Goal: Transaction & Acquisition: Purchase product/service

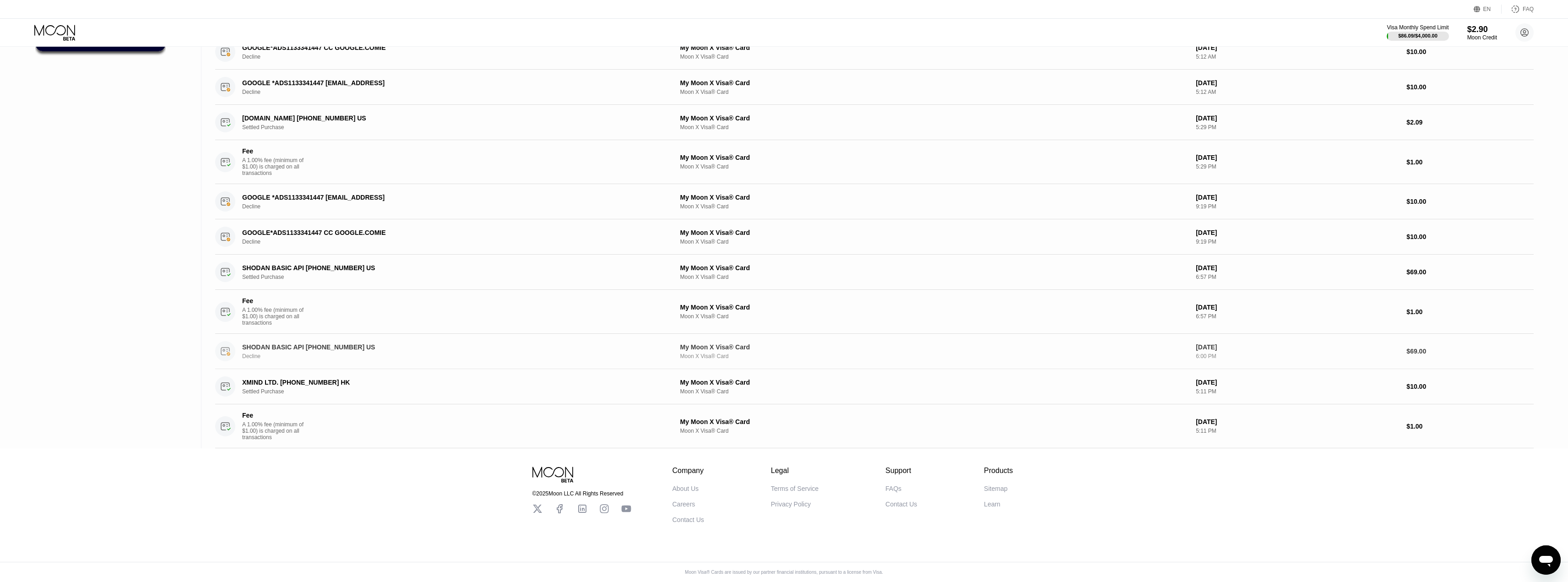
scroll to position [171, 0]
click at [418, 341] on div "SHODAN BASIC API +17407463261 US Decline" at bounding box center [444, 351] width 458 height 20
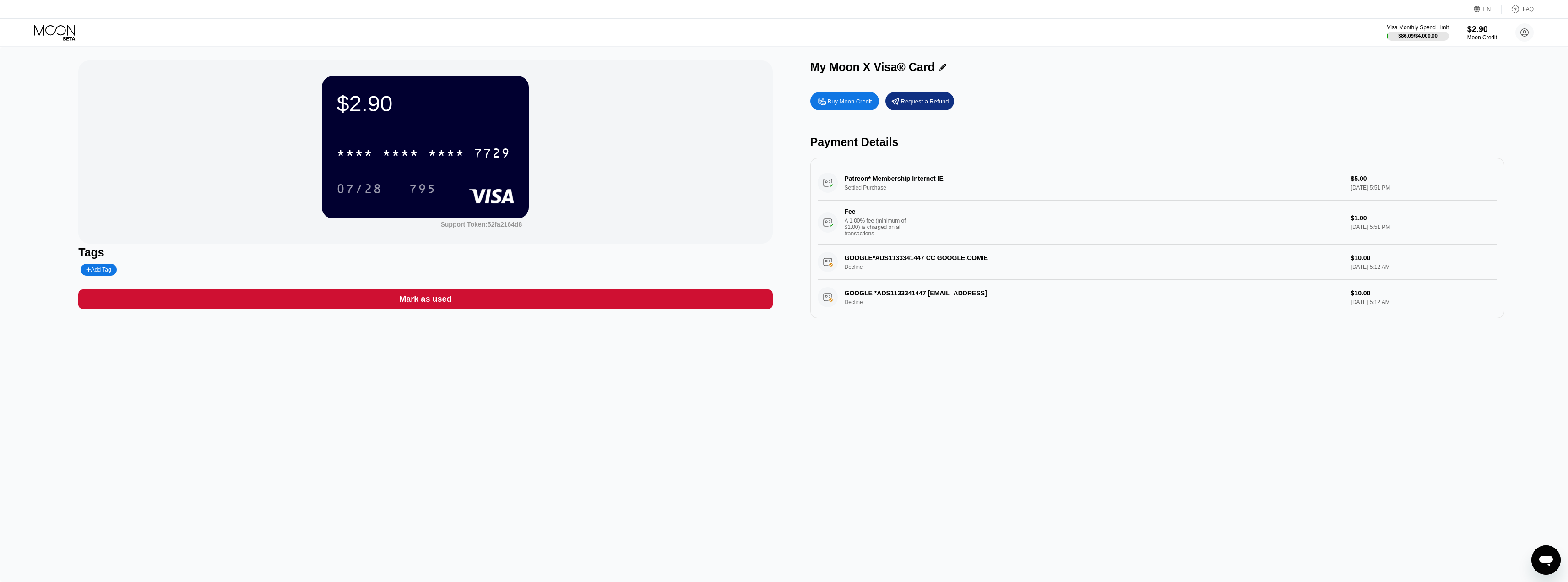
click at [907, 108] on div "Request a Refund" at bounding box center [920, 101] width 69 height 18
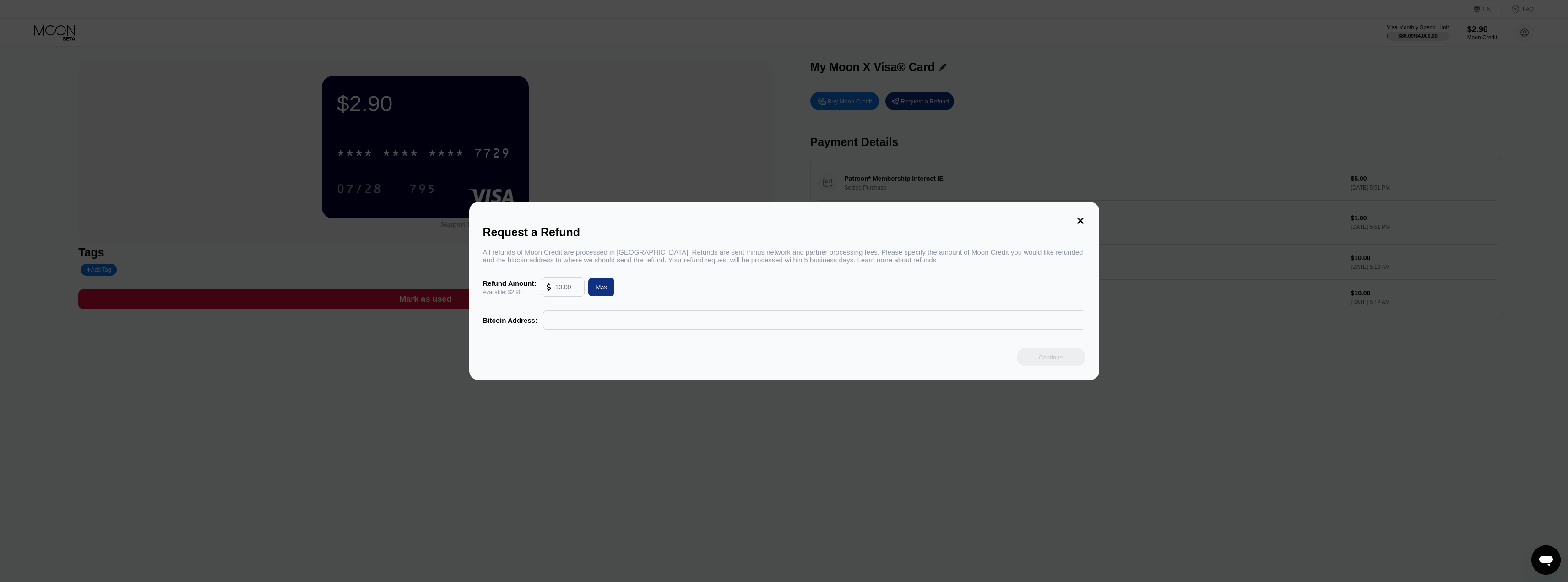
click at [1080, 216] on icon at bounding box center [1080, 220] width 10 height 10
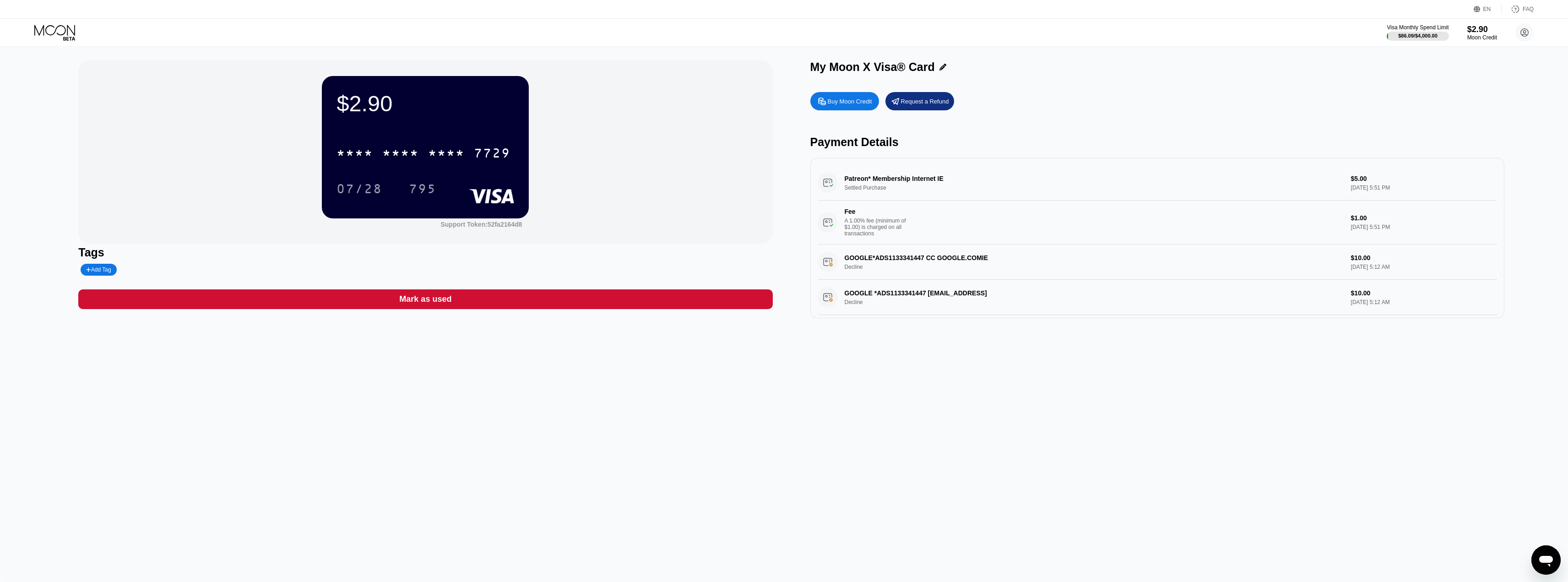
click at [836, 105] on div "Buy Moon Credit" at bounding box center [850, 101] width 44 height 8
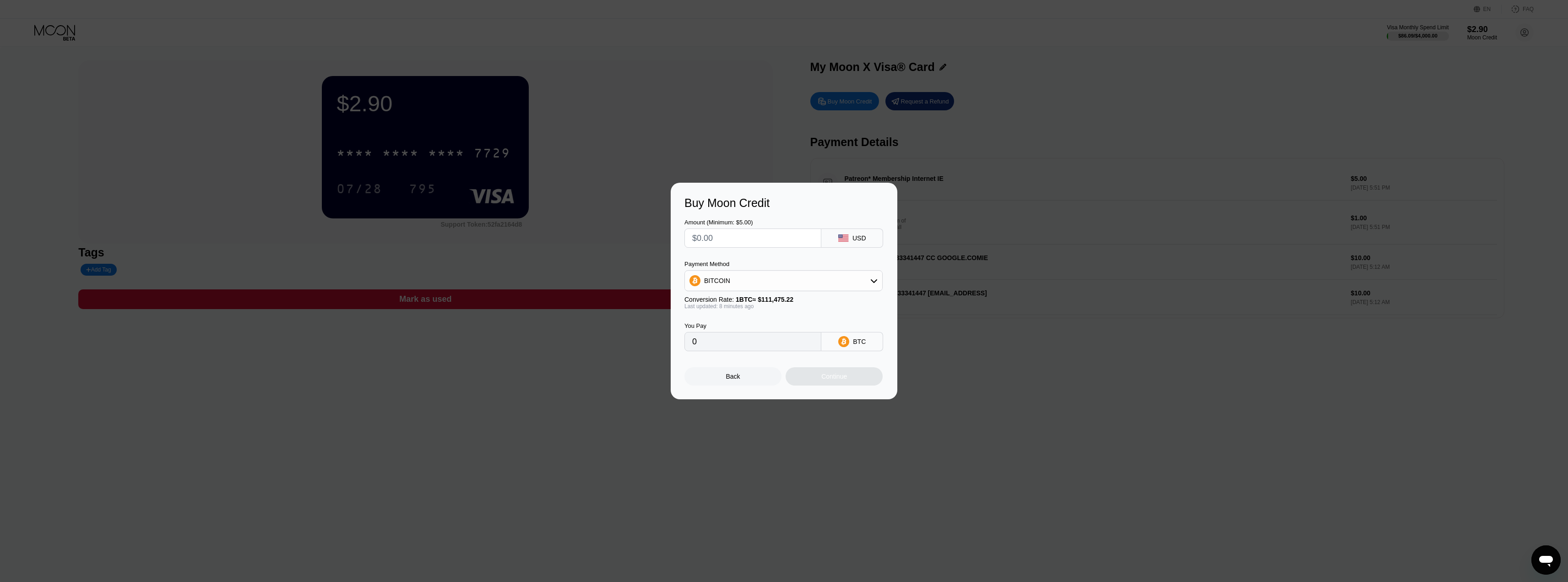
click at [768, 241] on input "text" at bounding box center [752, 238] width 121 height 18
type input "$2"
type input "0.00001795"
type input "$20"
type input "0.00017945"
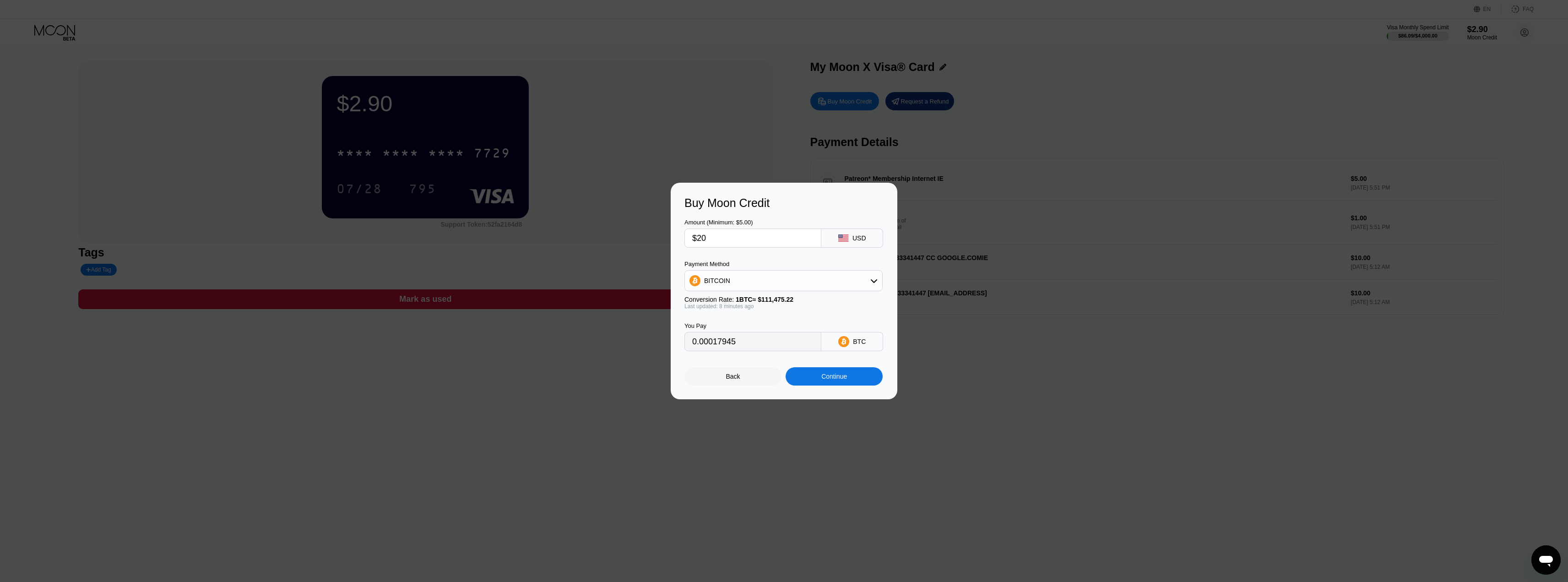
type input "$20"
click at [824, 380] on div "Continue" at bounding box center [834, 376] width 26 height 7
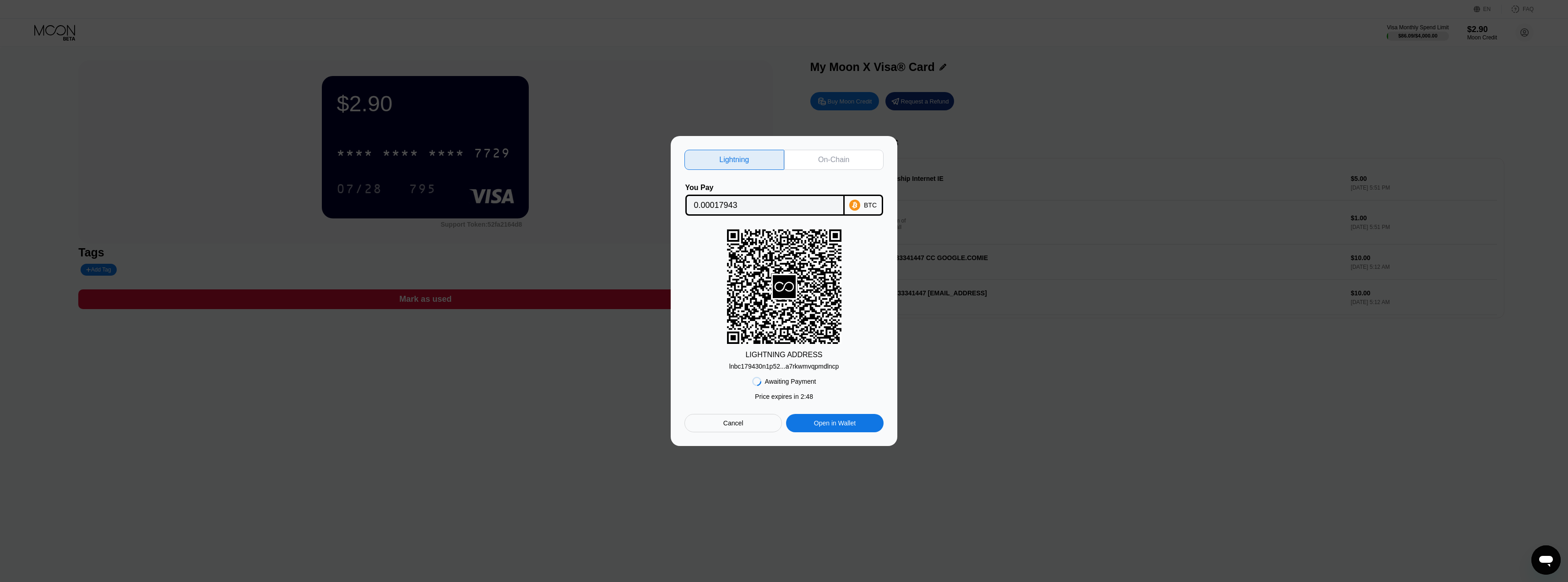
click at [749, 426] on div "Cancel" at bounding box center [733, 423] width 97 height 18
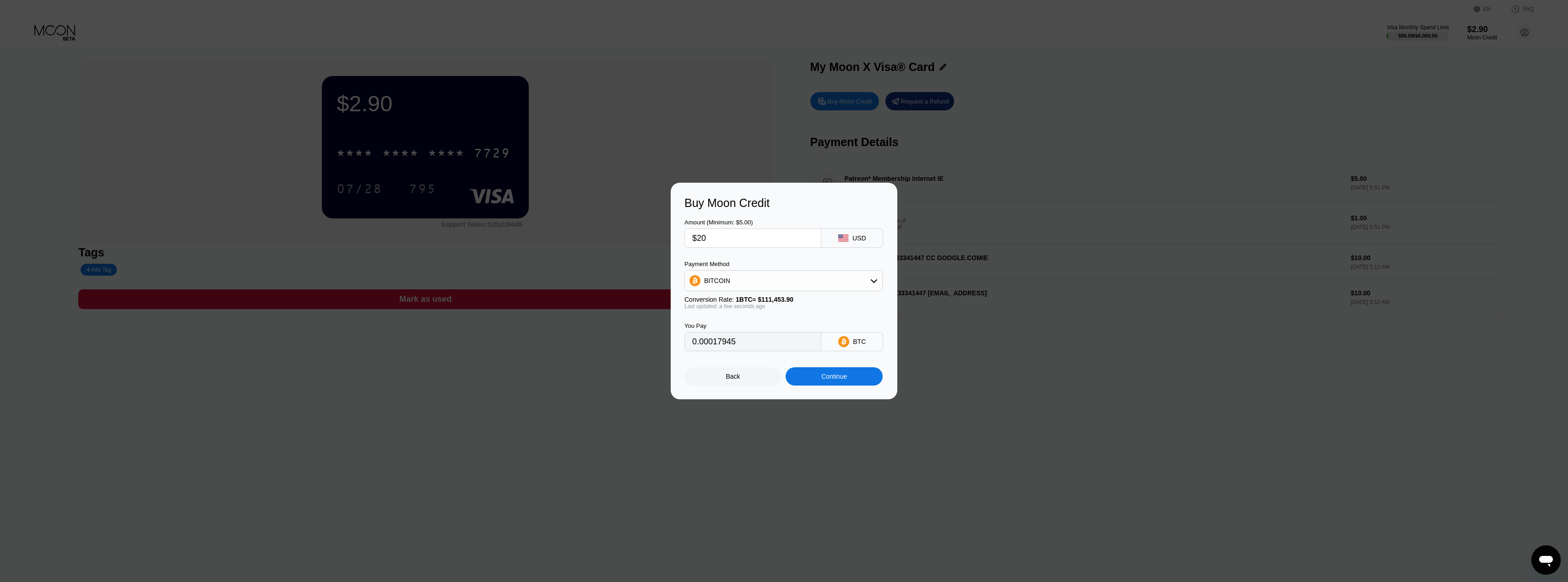
click at [735, 239] on input "$20" at bounding box center [752, 238] width 121 height 18
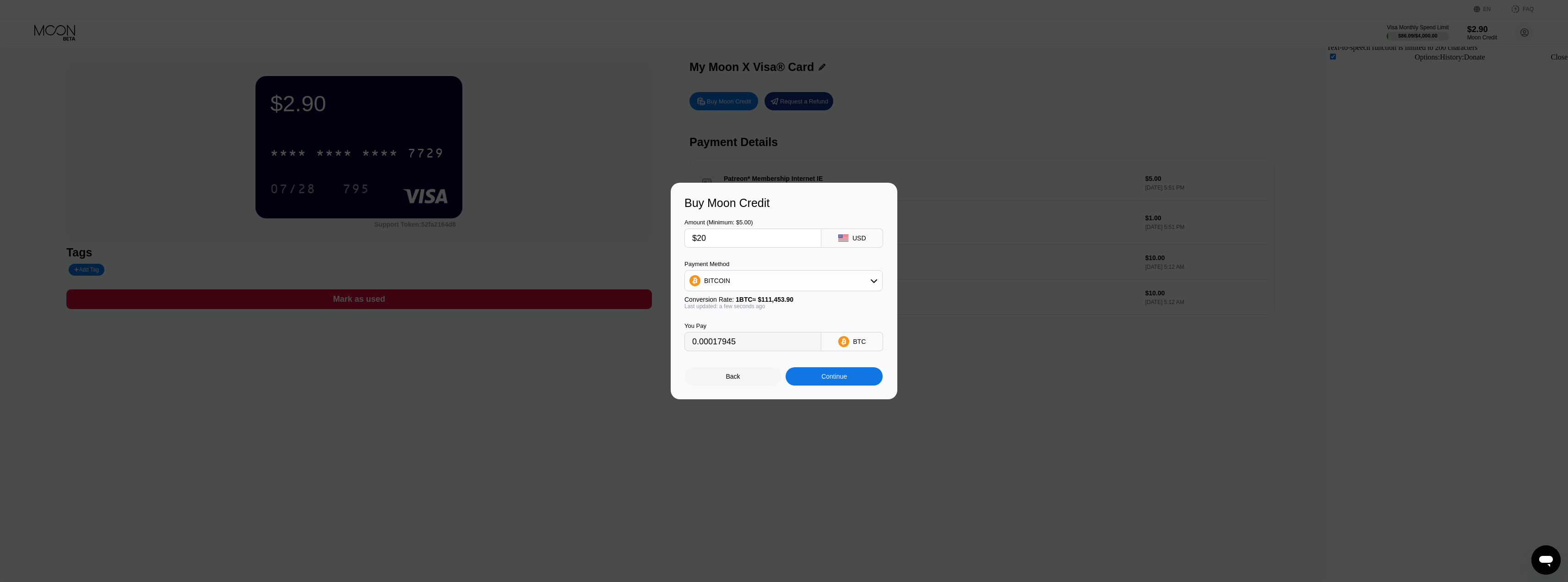
type input "$1"
type input "0.00000898"
type input "$18"
type input "0.00016151"
type input "$1"
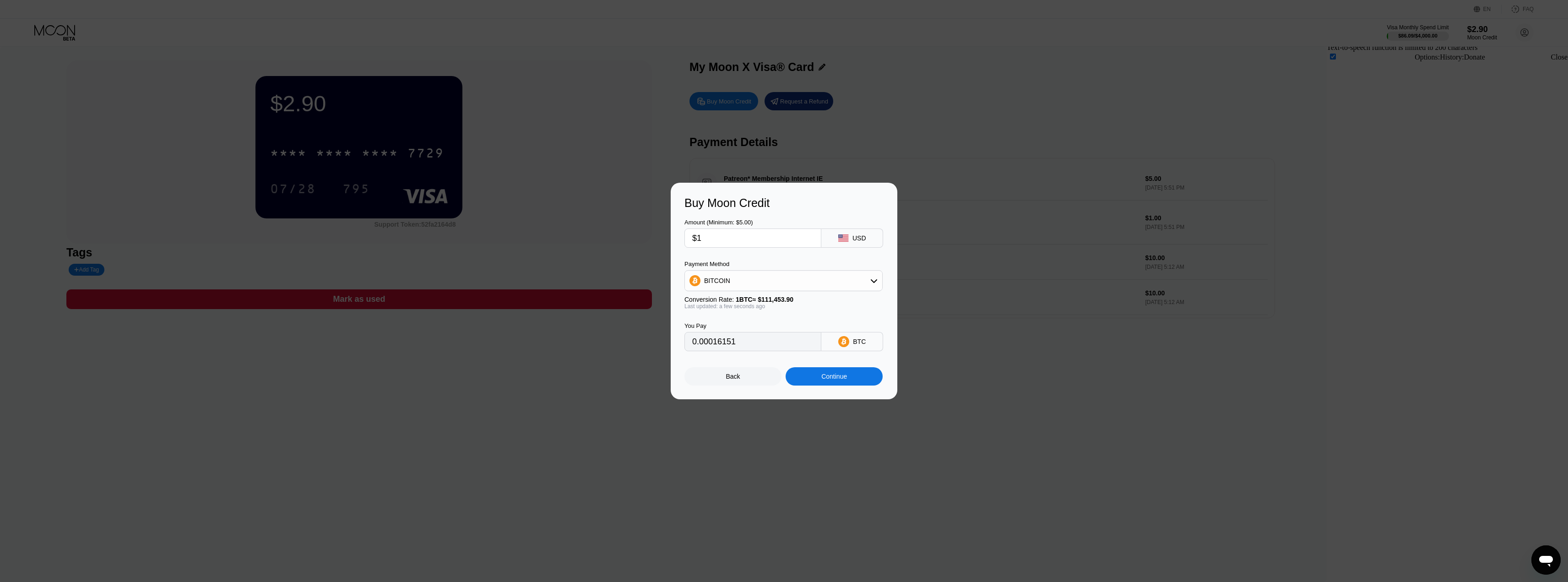
type input "0.00000898"
type input "$19"
type input "0.00017048"
type input "$19"
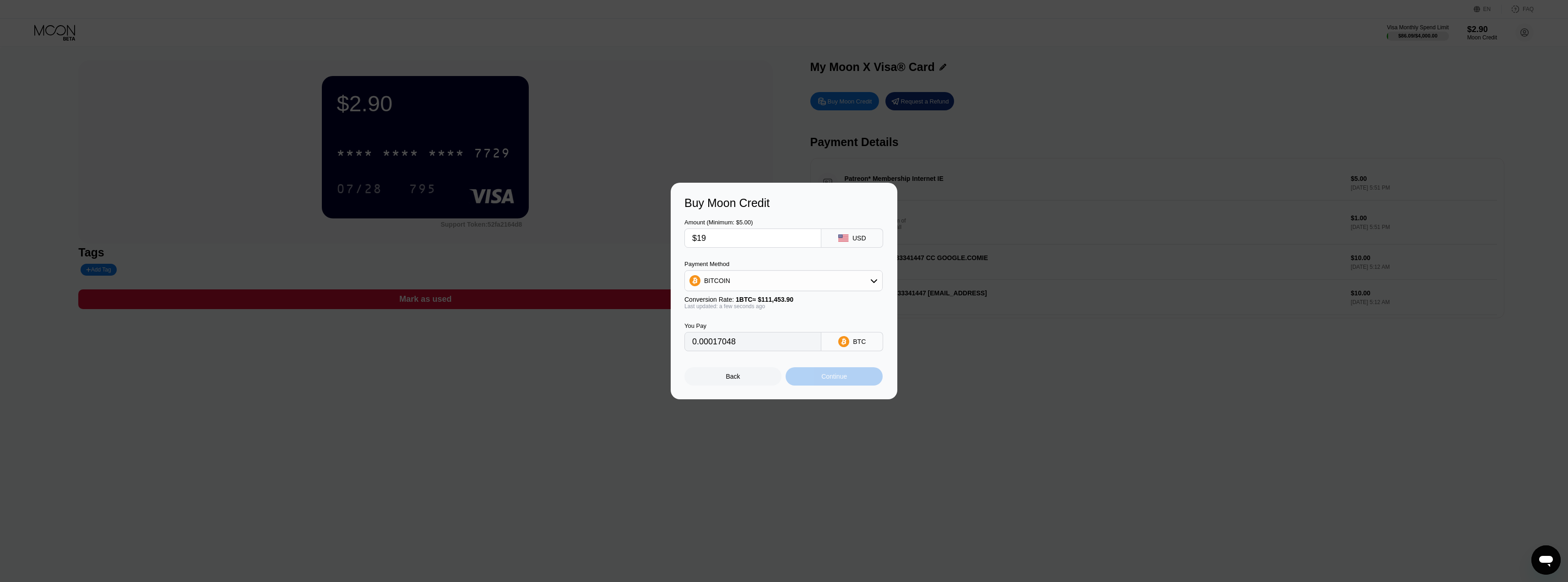
click at [849, 385] on div "Continue" at bounding box center [834, 376] width 97 height 18
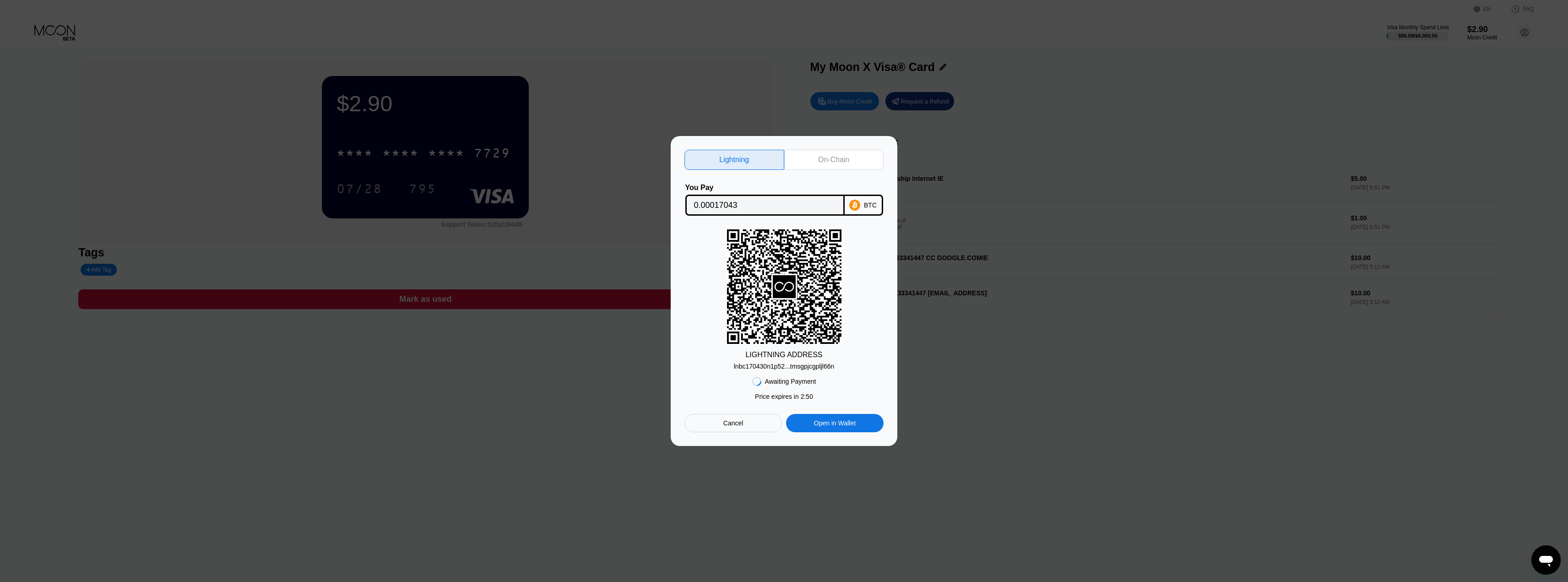
click at [751, 427] on div "Cancel" at bounding box center [733, 423] width 97 height 18
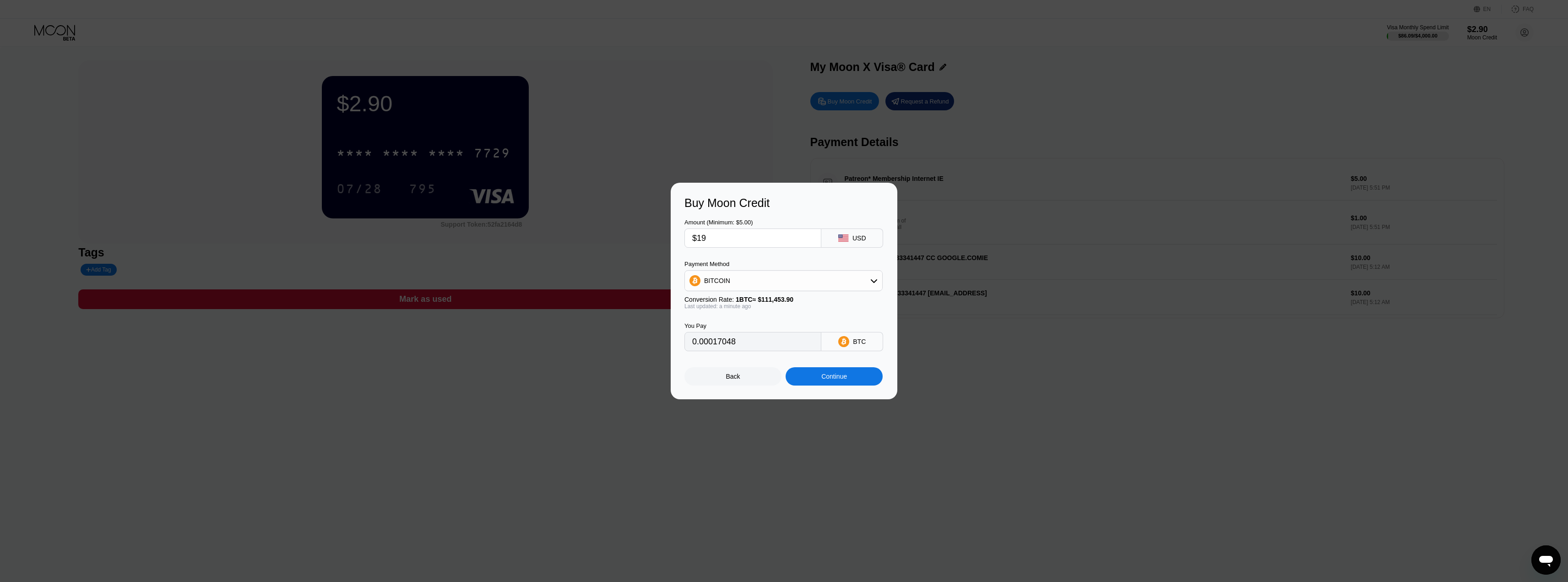
click at [712, 230] on input "$19" at bounding box center [752, 238] width 121 height 18
click at [724, 234] on input "$19" at bounding box center [752, 238] width 121 height 18
click at [728, 235] on input "$19" at bounding box center [752, 238] width 121 height 18
type input "$1"
type input "0.00000898"
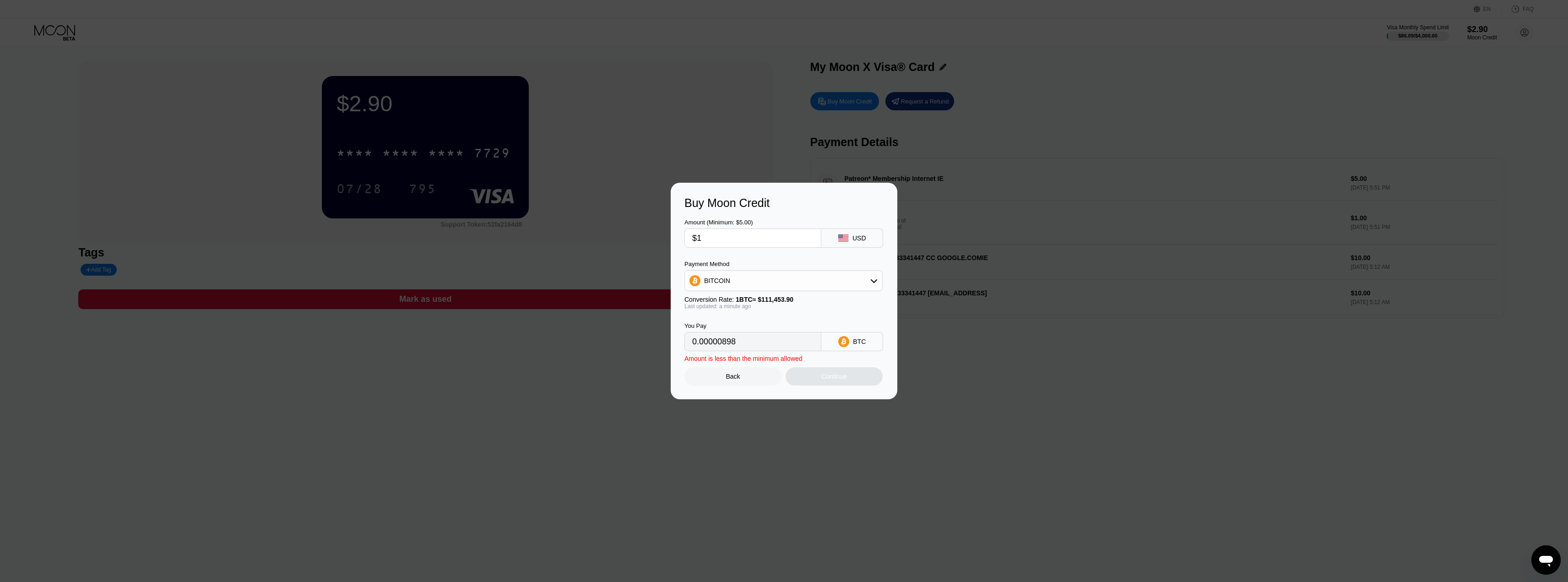
type input "$18"
type input "0.00016151"
type input "$18"
click at [845, 380] on div "Continue" at bounding box center [834, 376] width 26 height 7
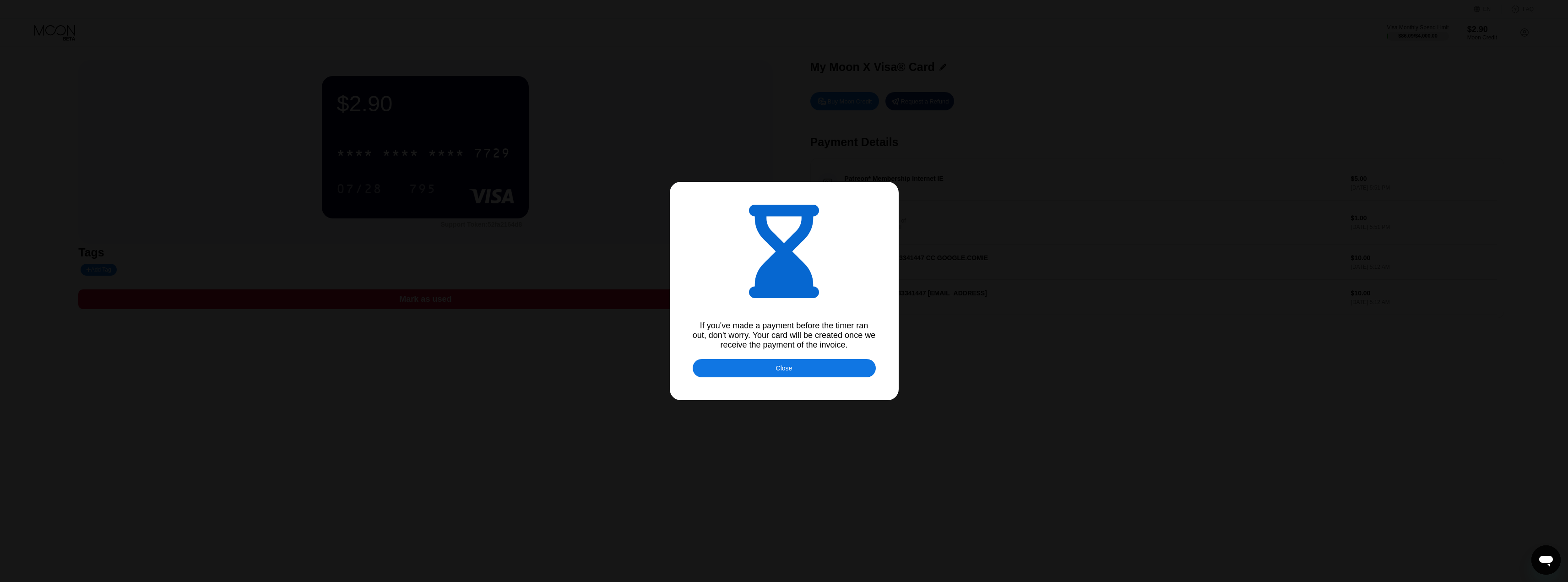
click at [757, 374] on div "Close" at bounding box center [784, 368] width 183 height 18
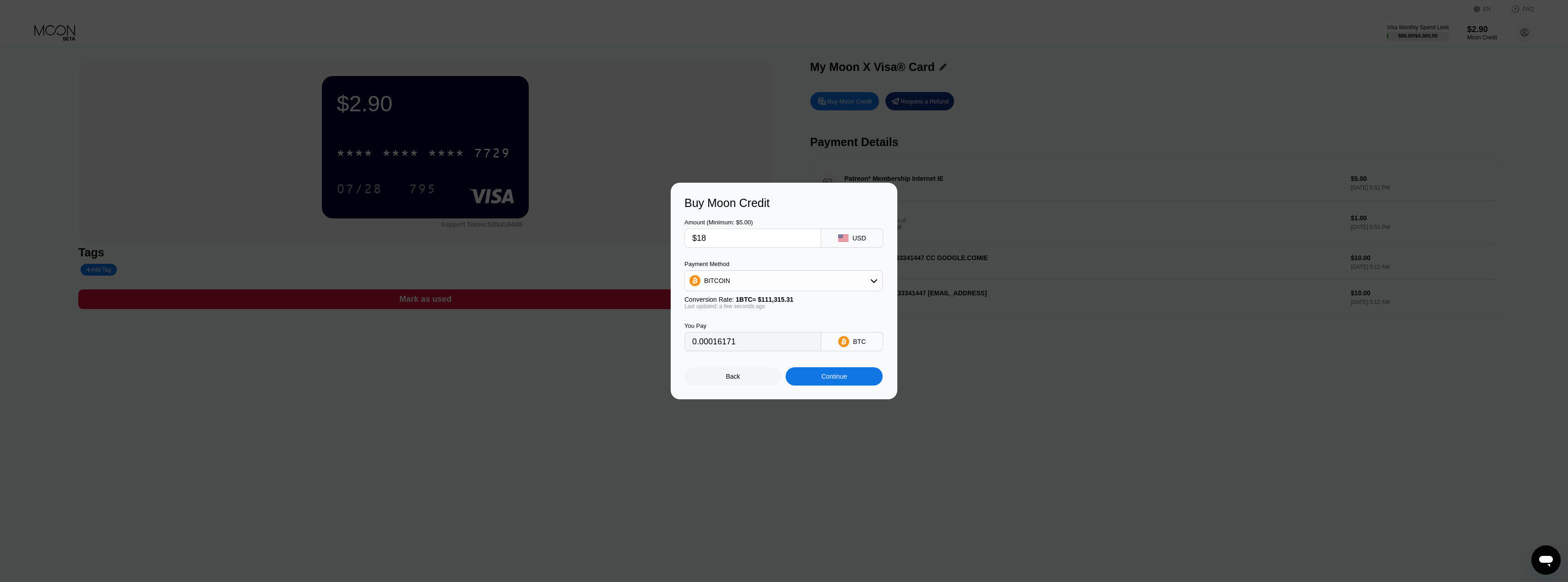
click at [636, 581] on div at bounding box center [787, 291] width 1575 height 582
type input "0.00016177"
click at [678, 408] on div at bounding box center [787, 291] width 1575 height 582
click at [704, 390] on div "Buy Moon Credit Amount (Minimum: $5.00) $18 USD Payment Method BITCOIN Conversi…" at bounding box center [784, 291] width 226 height 217
click at [589, 268] on div "Buy Moon Credit Amount (Minimum: $5.00) $18 USD Payment Method BITCOIN Conversi…" at bounding box center [784, 291] width 1568 height 217
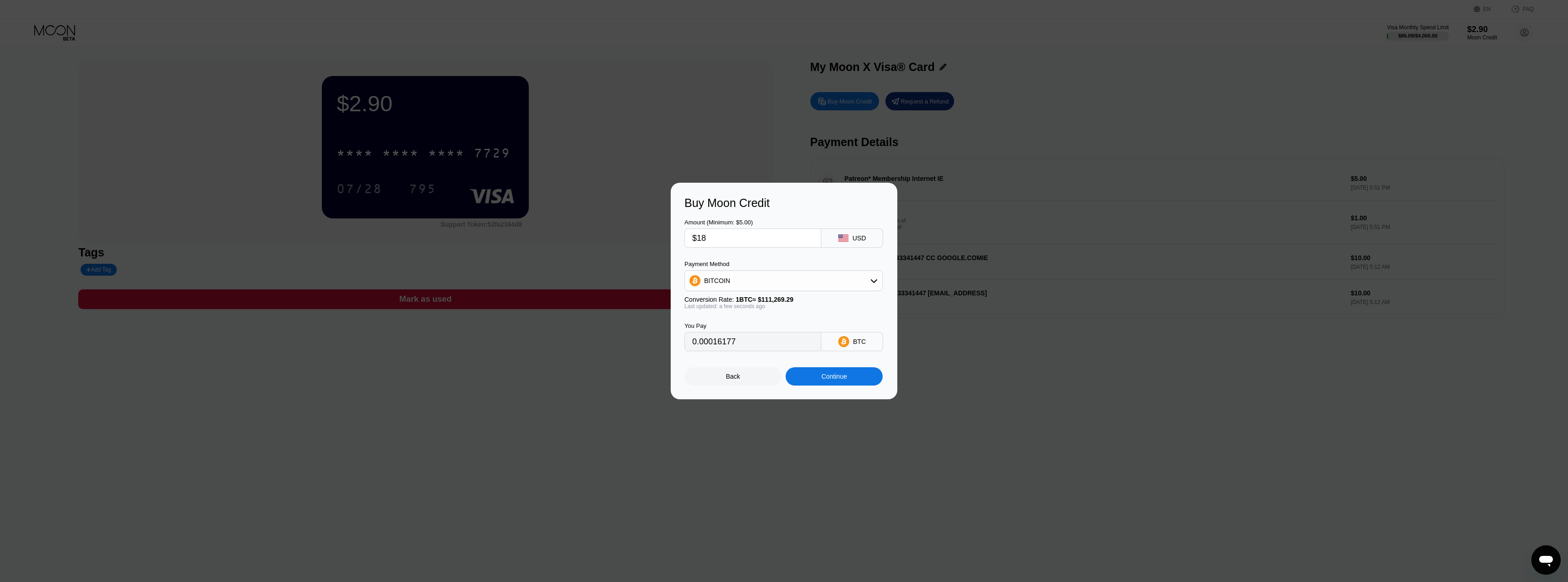
click at [705, 369] on div "Back Continue" at bounding box center [783, 368] width 199 height 34
click at [709, 378] on div "Back" at bounding box center [732, 376] width 97 height 18
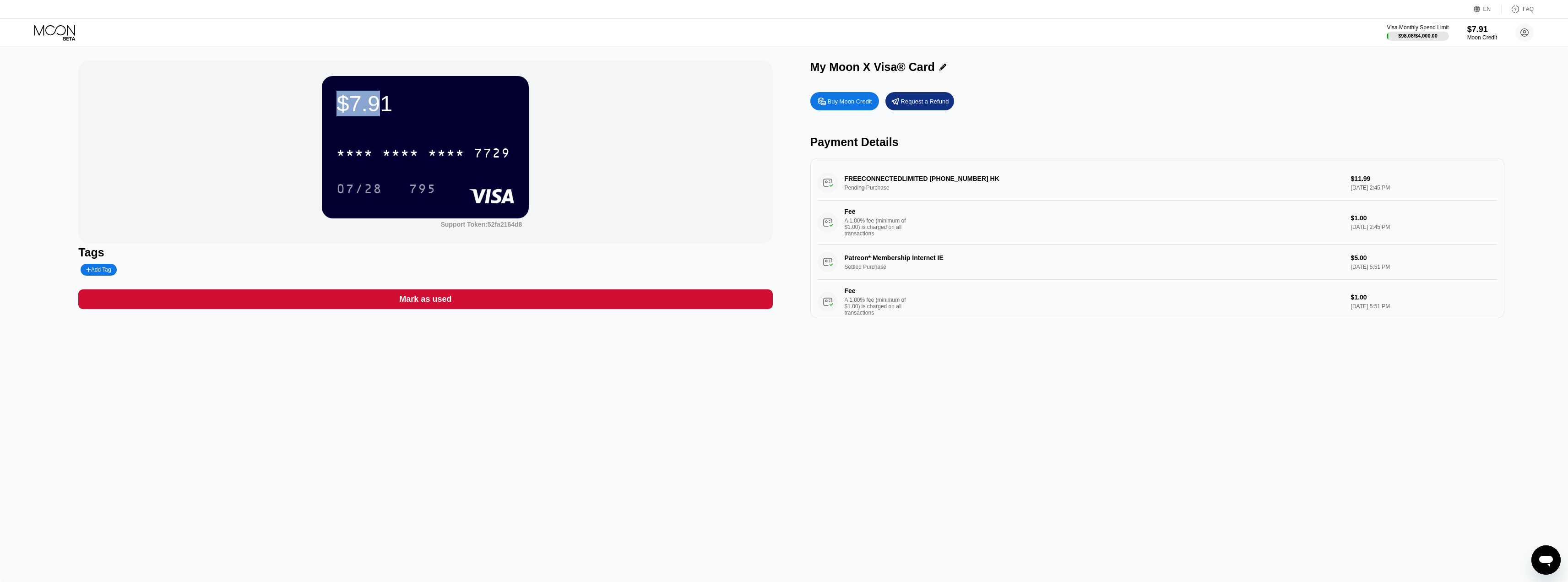
drag, startPoint x: 382, startPoint y: 105, endPoint x: 343, endPoint y: 105, distance: 39.0
click at [339, 104] on div "$7.91" at bounding box center [425, 103] width 178 height 26
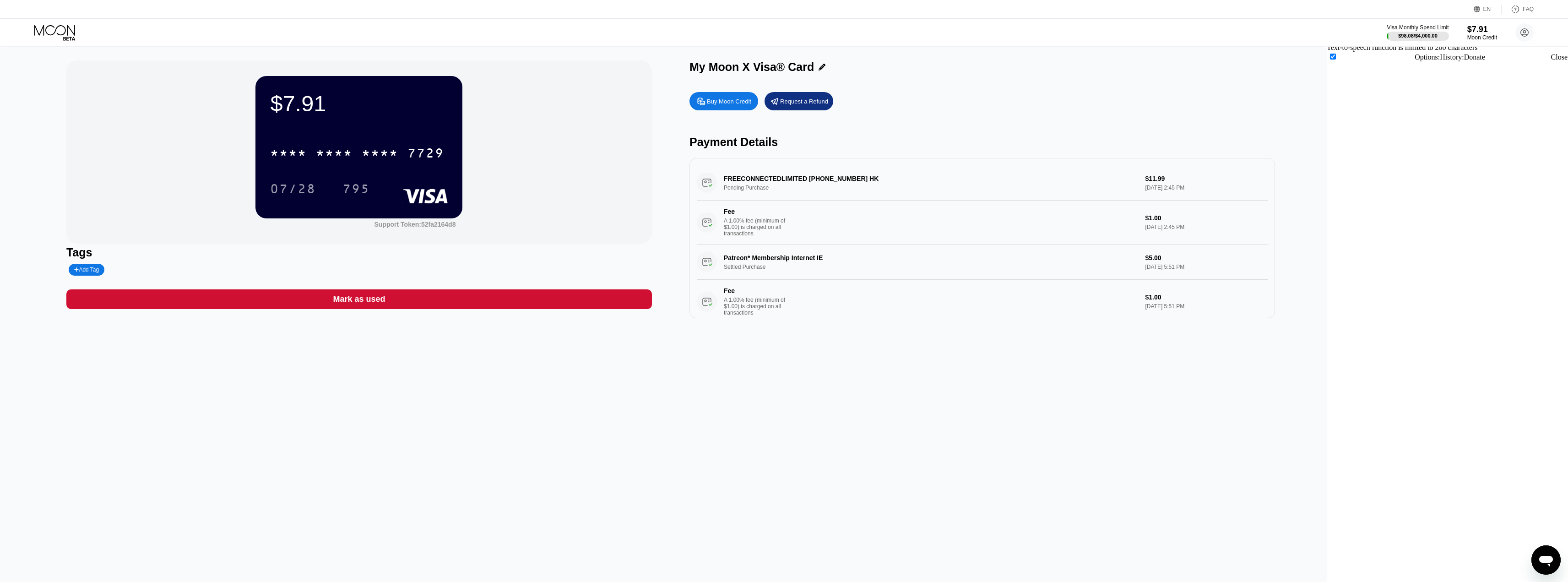
click at [418, 110] on div "$7.91" at bounding box center [359, 103] width 178 height 26
